Goal: Use online tool/utility: Utilize a website feature to perform a specific function

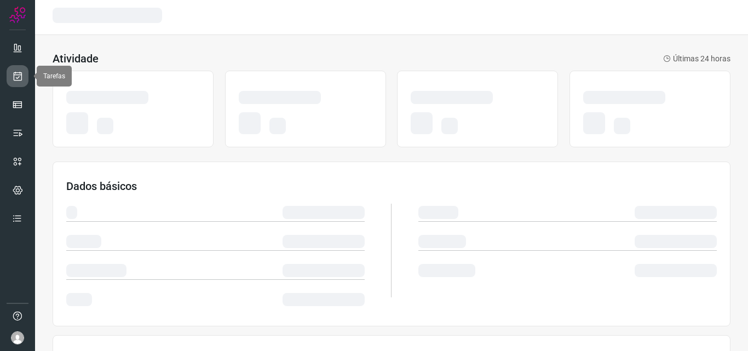
click at [22, 72] on icon at bounding box center [18, 76] width 12 height 11
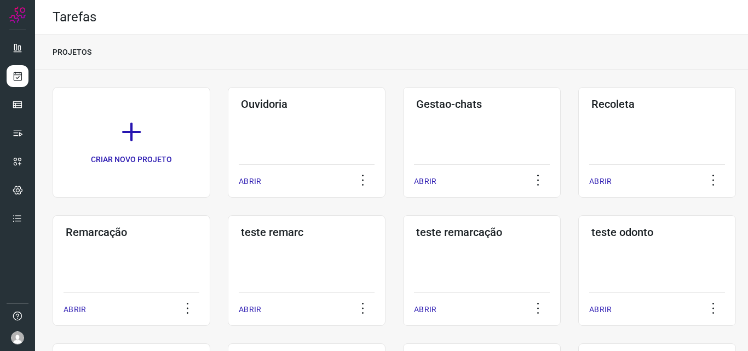
click at [106, 257] on div "Remarcação ABRIR" at bounding box center [132, 270] width 158 height 111
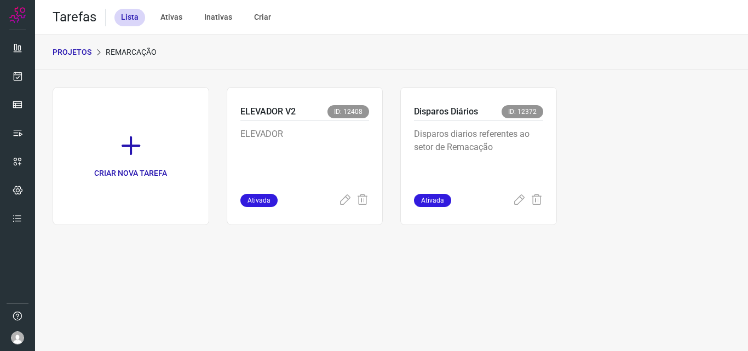
click at [481, 134] on p "Disparos diarios referentes ao setor de Remacação" at bounding box center [478, 155] width 129 height 55
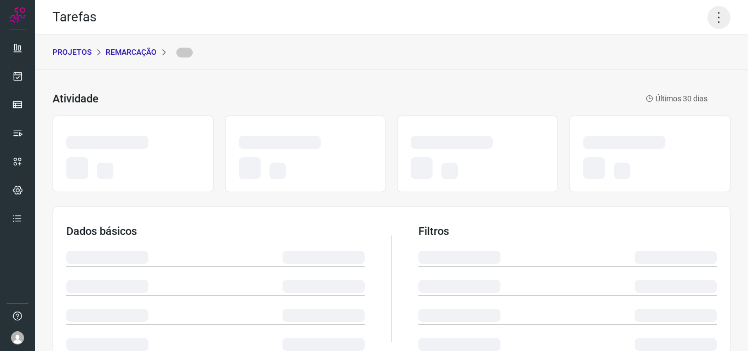
click at [709, 15] on icon at bounding box center [719, 17] width 23 height 23
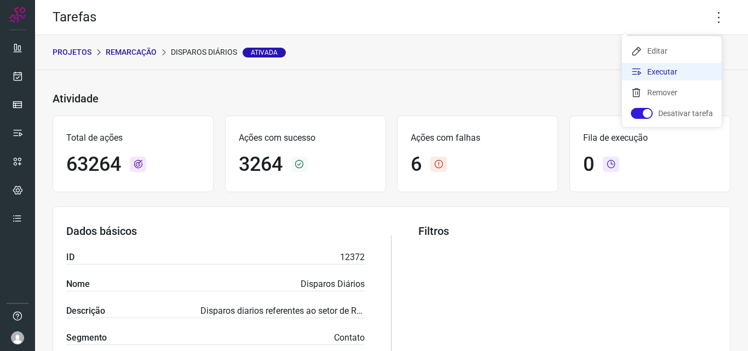
click at [672, 66] on li "Executar" at bounding box center [672, 72] width 100 height 18
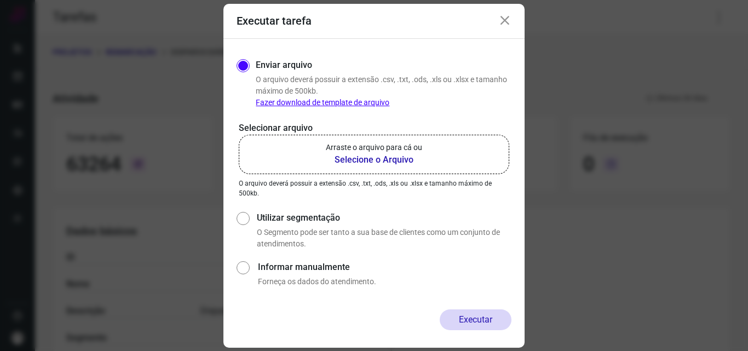
click at [398, 137] on label "Arraste o arquivo para cá ou Selecione o Arquivo" at bounding box center [374, 154] width 271 height 39
click at [0, 0] on input "Arraste o arquivo para cá ou Selecione o Arquivo" at bounding box center [0, 0] width 0 height 0
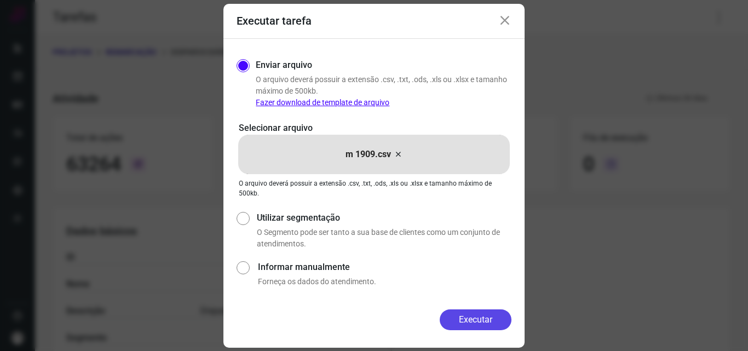
click at [494, 326] on button "Executar" at bounding box center [476, 319] width 72 height 21
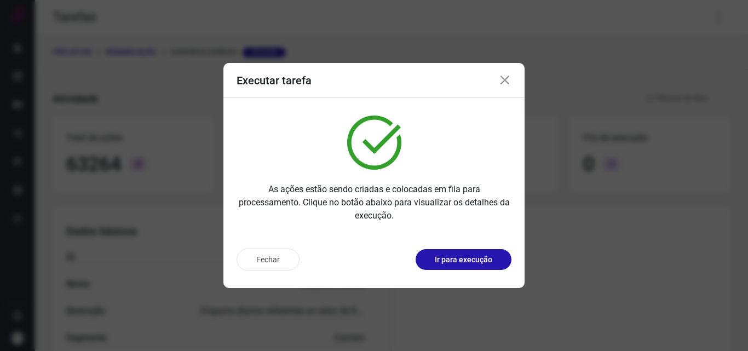
click at [490, 262] on p "Ir para execução" at bounding box center [464, 260] width 58 height 12
